Goal: Browse casually

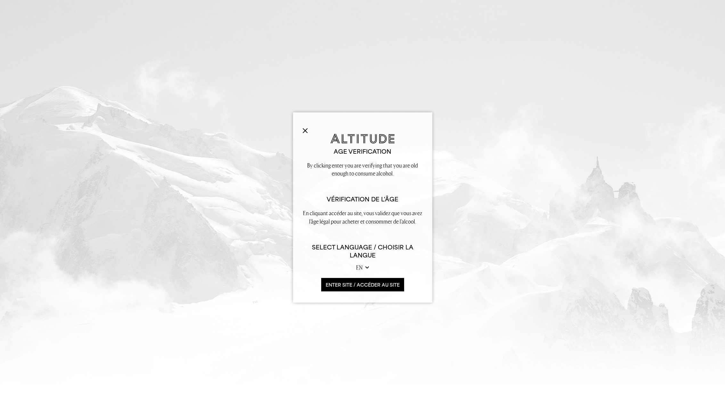
click at [350, 281] on button "ENTER SITE / accéder au site" at bounding box center [362, 285] width 83 height 14
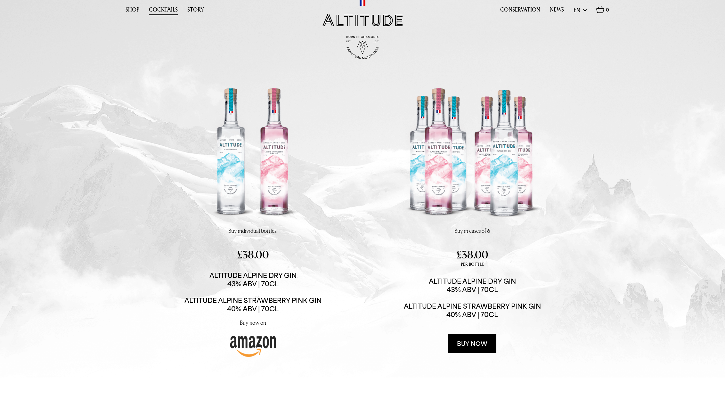
click at [163, 8] on link "Cocktails" at bounding box center [163, 11] width 29 height 10
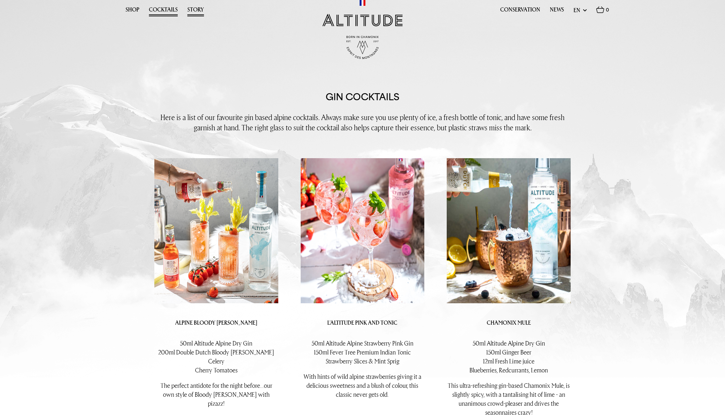
click at [194, 8] on link "Story" at bounding box center [195, 11] width 17 height 10
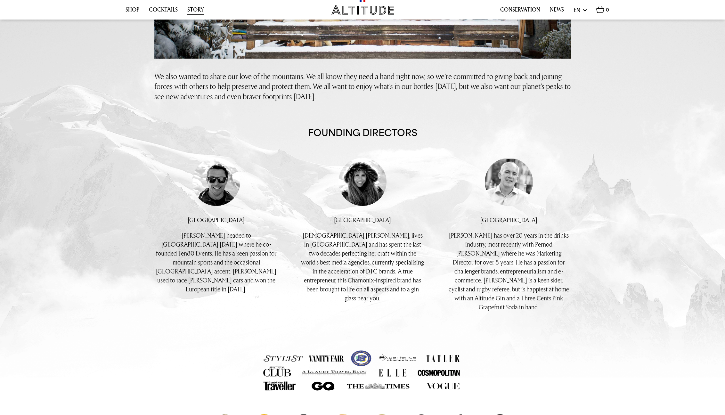
scroll to position [350, 0]
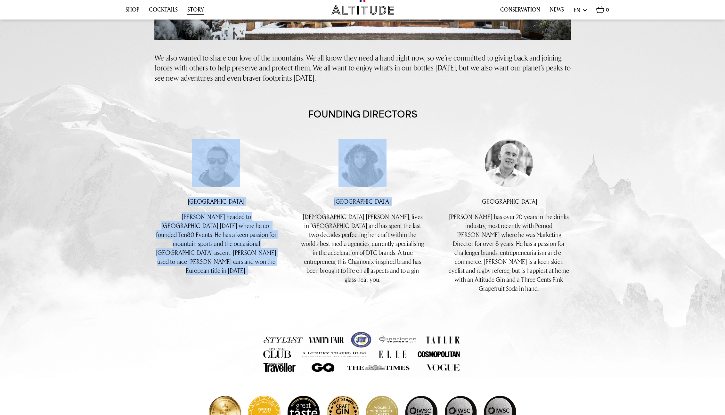
drag, startPoint x: 200, startPoint y: 189, endPoint x: 279, endPoint y: 211, distance: 82.7
click at [279, 211] on div "Buy individual bottles. Buy in cases of 6 Altitude Alpine Dry Gin 43% 70CL Alti…" at bounding box center [351, 227] width 439 height 176
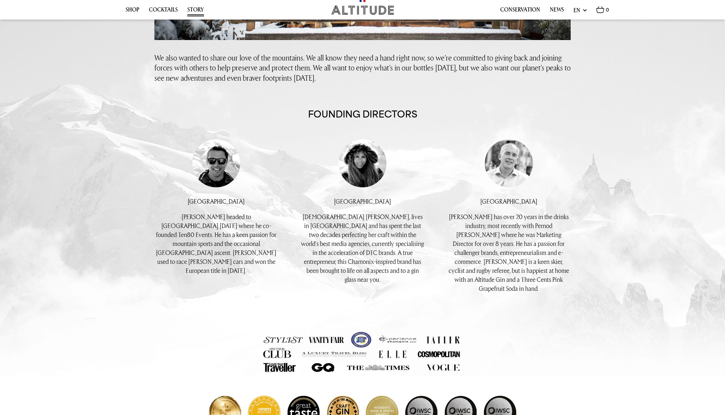
click at [290, 181] on div "Buy individual bottles. Buy in cases of 6 Altitude Alpine Dry Gin 43% 70CL Alti…" at bounding box center [351, 227] width 146 height 176
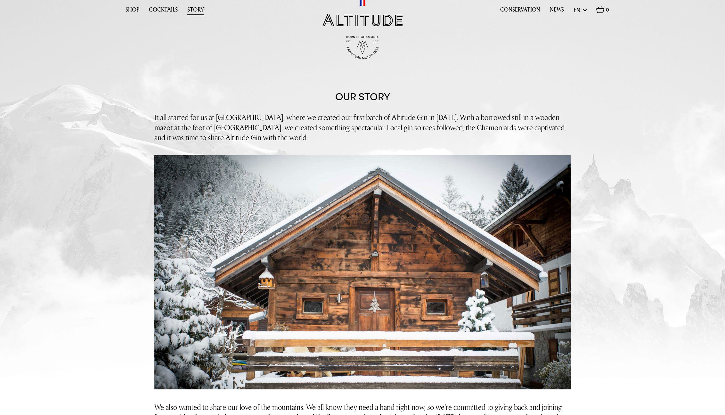
scroll to position [0, 0]
click at [557, 10] on link "News" at bounding box center [557, 11] width 14 height 10
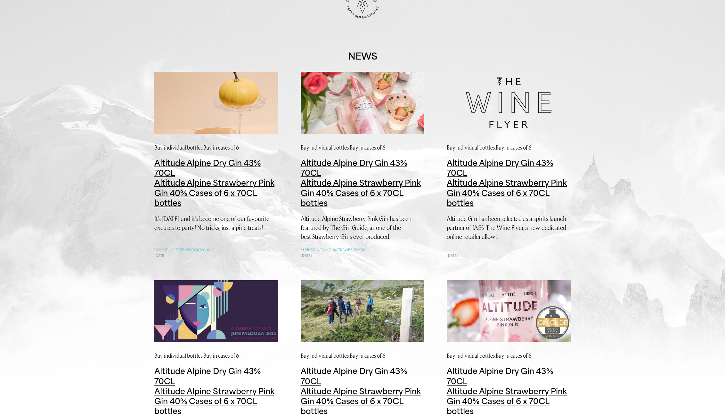
scroll to position [41, 0]
